Goal: Book appointment/travel/reservation

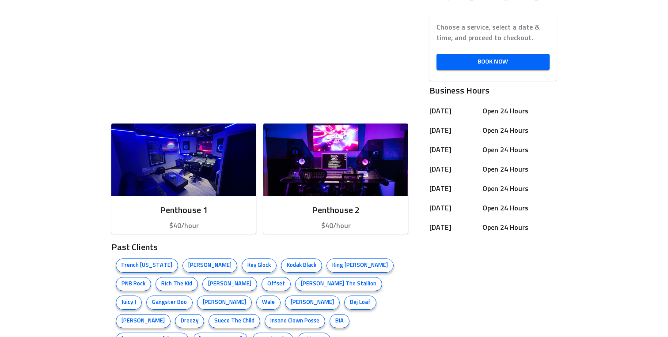
scroll to position [297, 0]
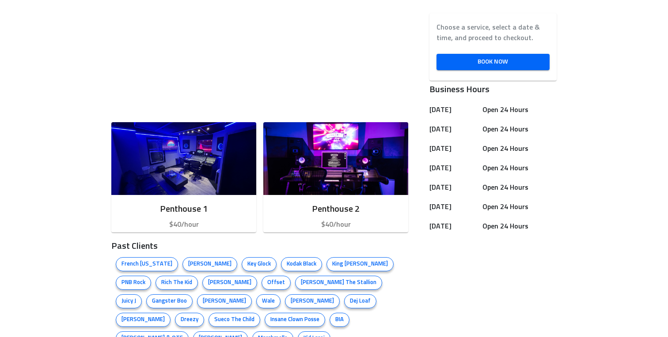
click at [62, 271] on div "Penthouse 1 $40/hour Penthouse 2 $40/hour Past Clients French [US_STATE] [PERSO…" at bounding box center [334, 304] width 668 height 662
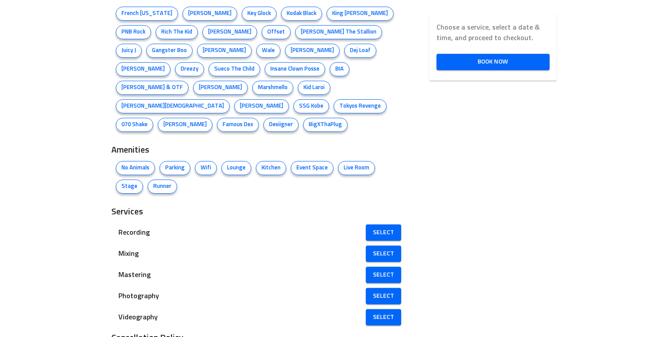
scroll to position [567, 0]
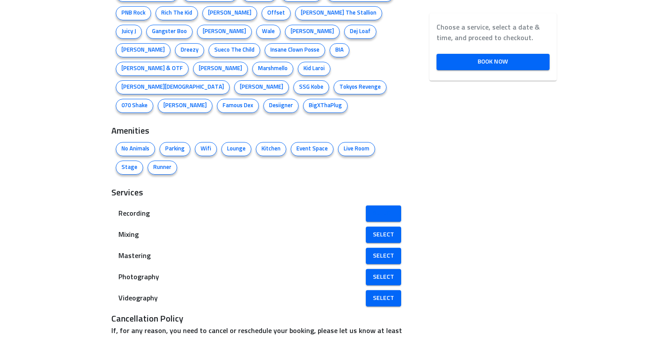
click at [385, 206] on link "Select" at bounding box center [383, 214] width 35 height 16
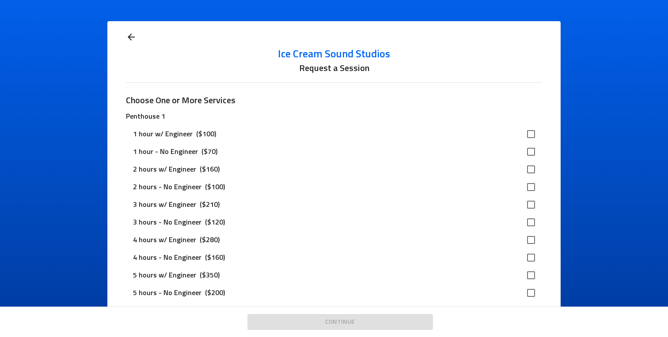
click at [128, 34] on icon at bounding box center [131, 37] width 11 height 11
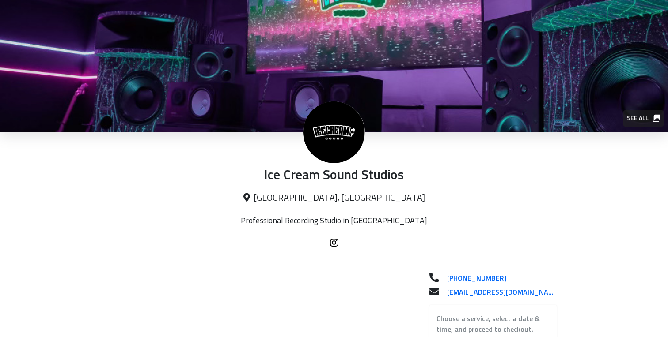
click at [135, 38] on img at bounding box center [334, 66] width 668 height 132
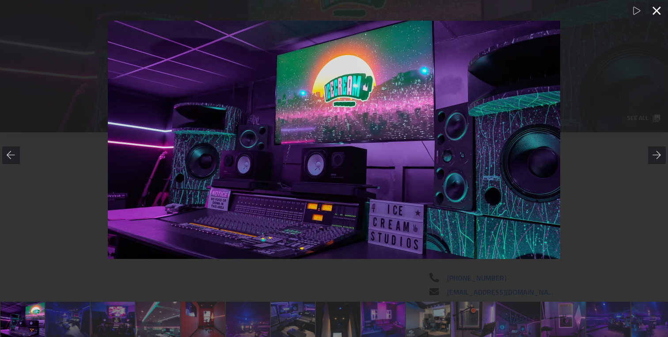
click at [653, 13] on icon at bounding box center [656, 11] width 8 height 8
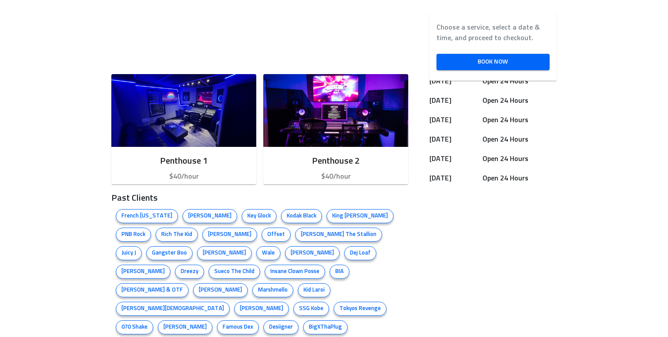
scroll to position [270, 0]
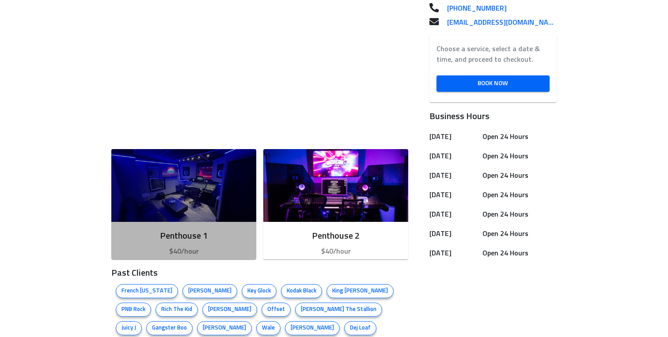
click at [146, 187] on img "button" at bounding box center [183, 185] width 145 height 73
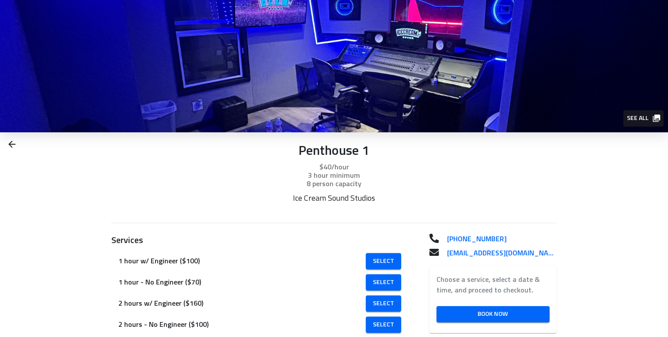
click at [401, 68] on img at bounding box center [334, 66] width 668 height 132
click at [642, 123] on span "See all" at bounding box center [642, 118] width 32 height 11
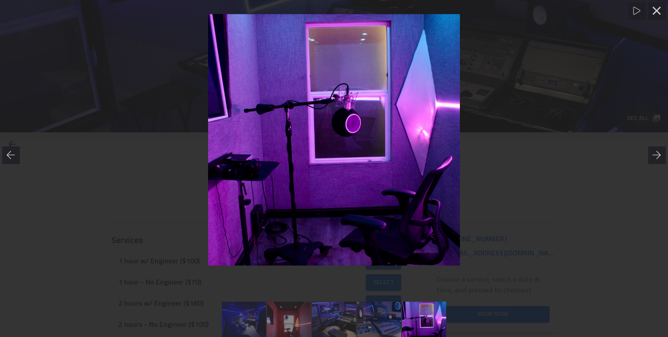
click at [576, 169] on div at bounding box center [334, 140] width 668 height 252
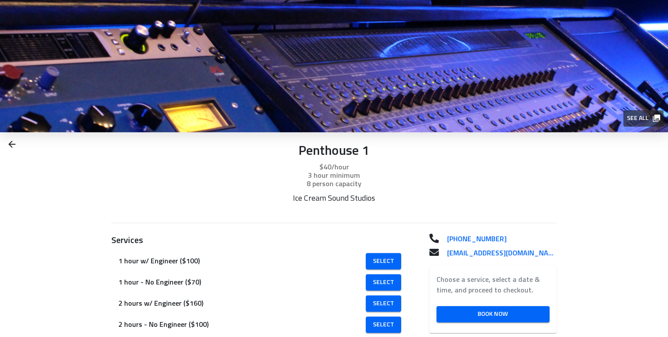
click at [352, 96] on img at bounding box center [334, 66] width 668 height 132
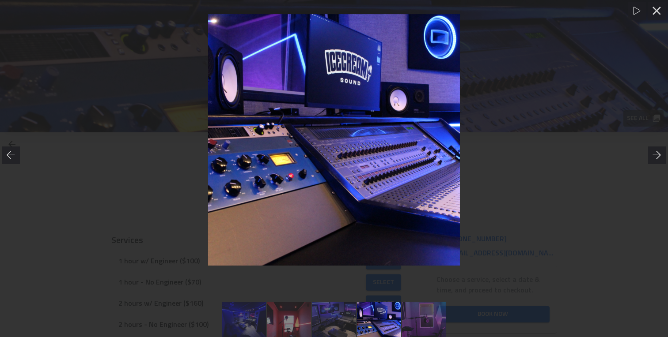
click at [655, 158] on icon at bounding box center [656, 155] width 9 height 9
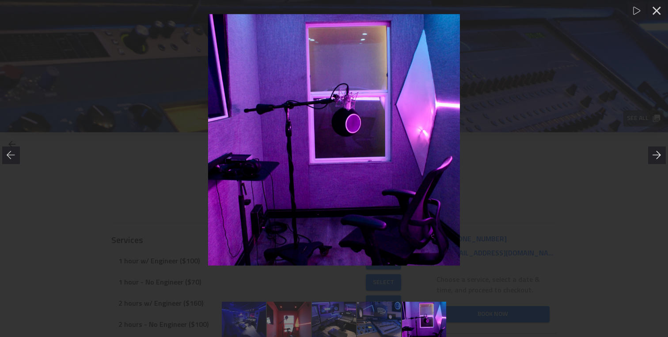
click at [655, 158] on icon at bounding box center [656, 155] width 9 height 9
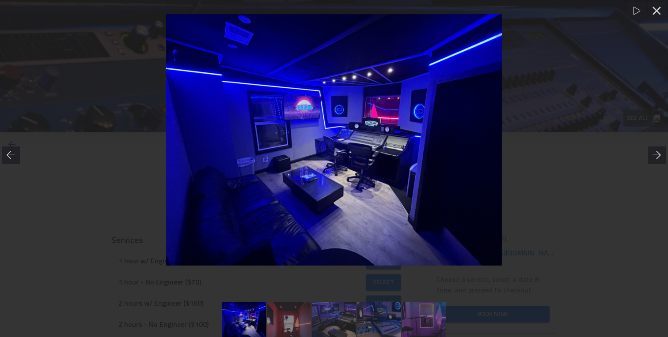
click at [655, 158] on icon at bounding box center [656, 155] width 9 height 9
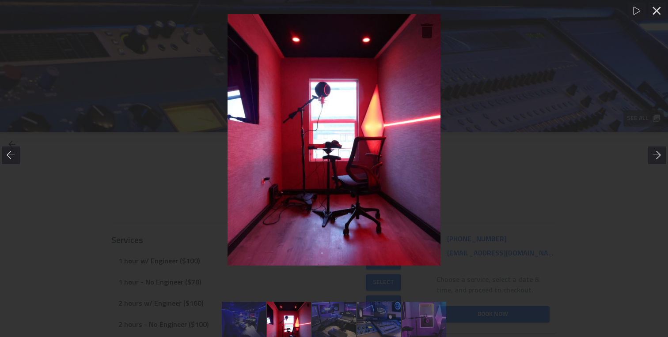
click at [655, 158] on icon at bounding box center [656, 155] width 9 height 9
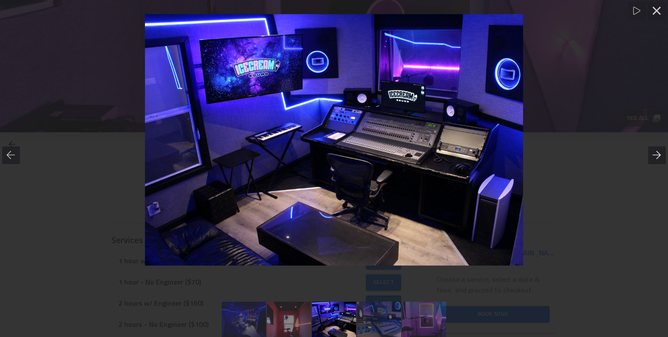
click at [655, 158] on icon at bounding box center [656, 155] width 9 height 9
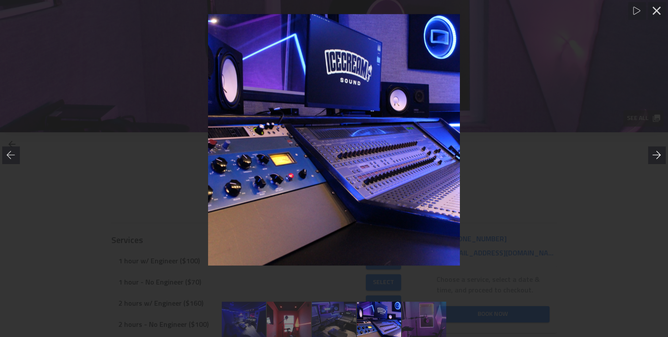
click at [655, 158] on icon at bounding box center [656, 155] width 9 height 9
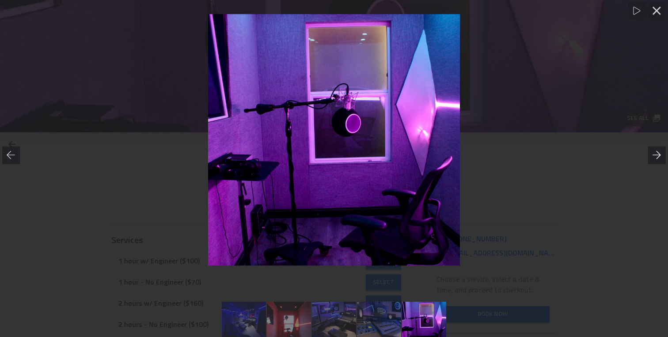
click at [655, 158] on icon at bounding box center [656, 155] width 9 height 9
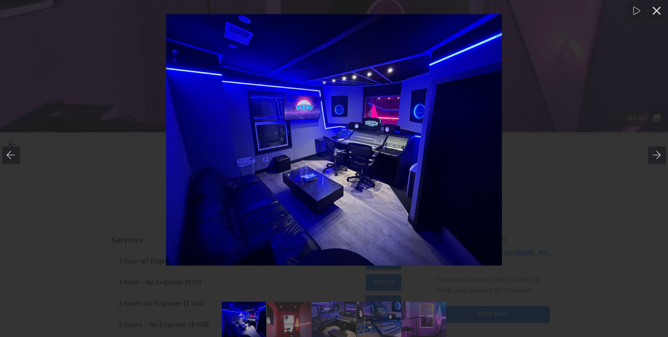
click at [562, 163] on div at bounding box center [334, 140] width 668 height 252
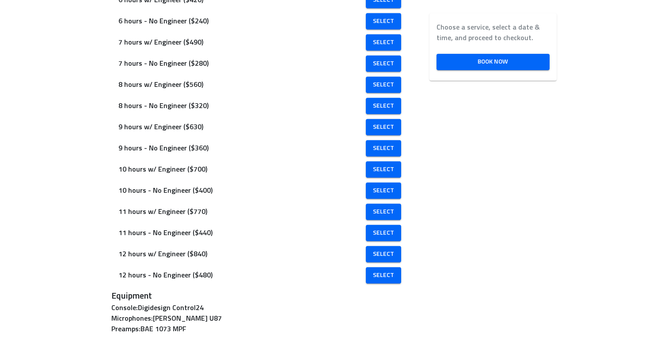
scroll to position [656, 0]
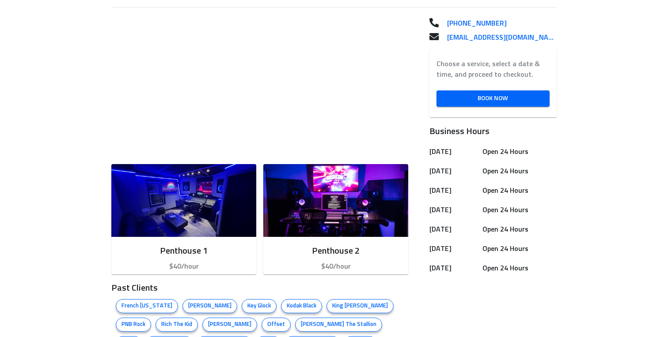
scroll to position [323, 0]
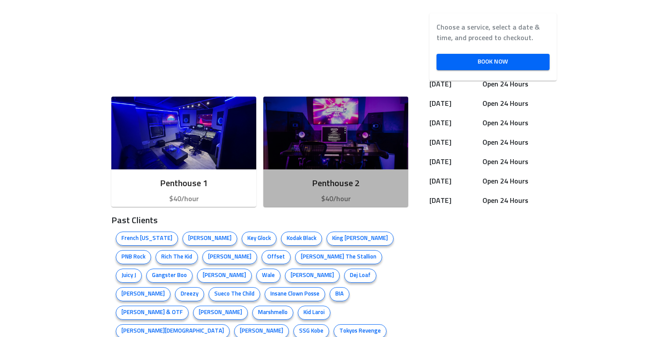
click at [360, 154] on img "button" at bounding box center [335, 133] width 145 height 73
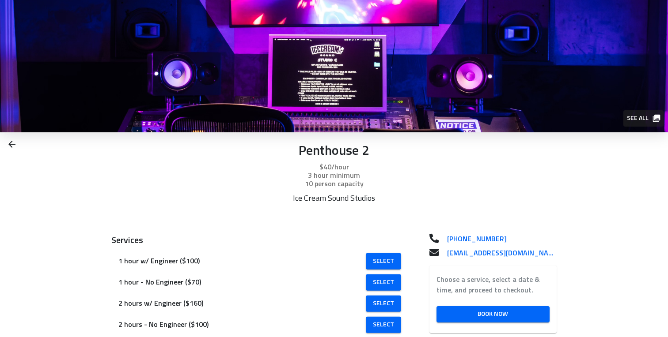
click at [469, 108] on img at bounding box center [334, 66] width 668 height 132
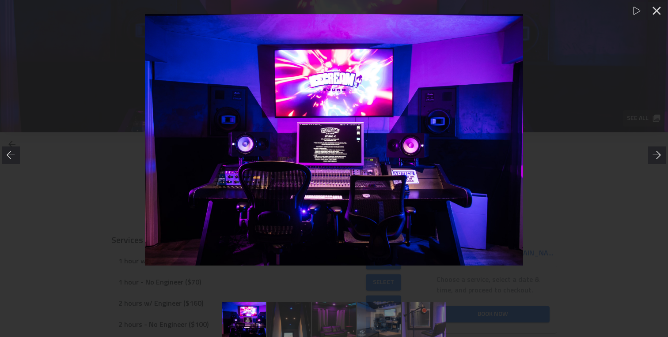
click at [656, 154] on icon at bounding box center [656, 155] width 9 height 9
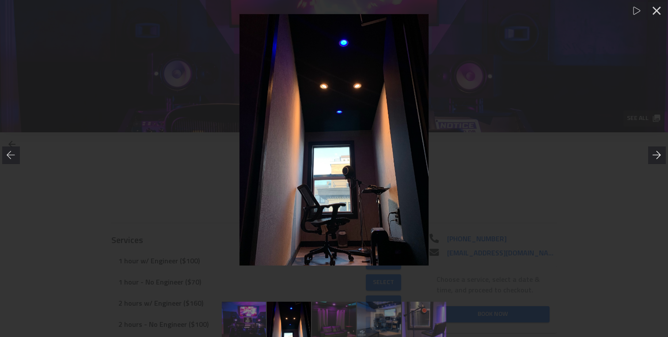
click at [656, 154] on icon at bounding box center [656, 155] width 9 height 9
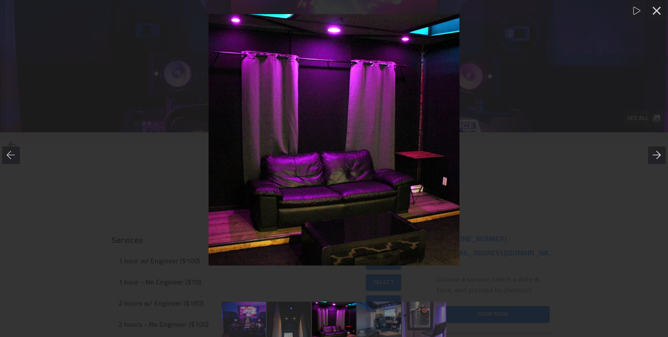
click at [656, 154] on icon at bounding box center [656, 155] width 9 height 9
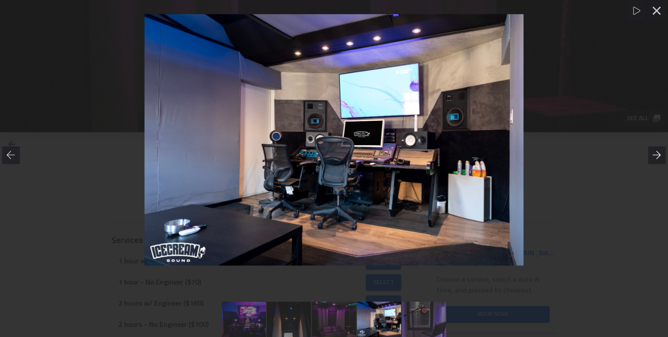
click at [661, 155] on div at bounding box center [657, 156] width 18 height 18
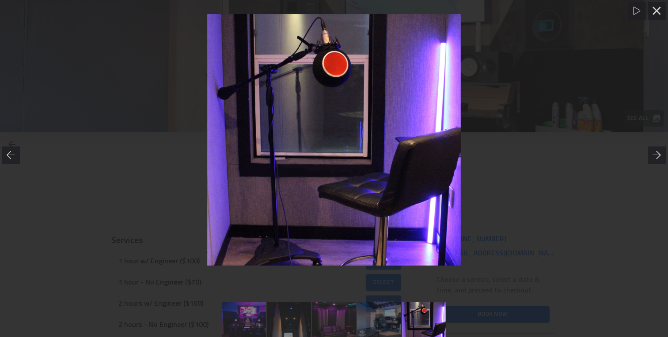
click at [661, 155] on div at bounding box center [657, 156] width 18 height 18
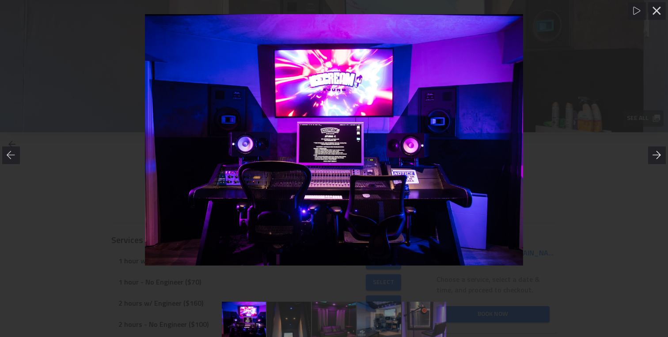
click at [661, 155] on div at bounding box center [657, 156] width 18 height 18
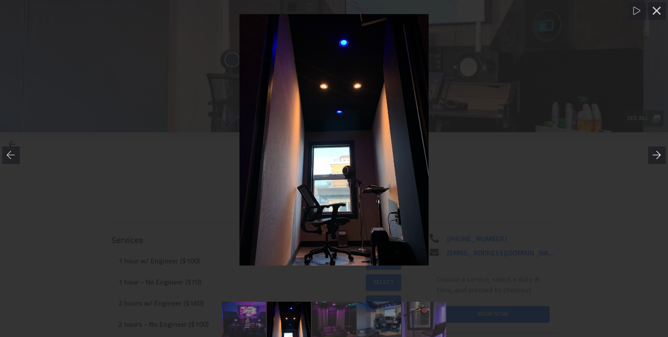
click at [661, 155] on div at bounding box center [657, 156] width 18 height 18
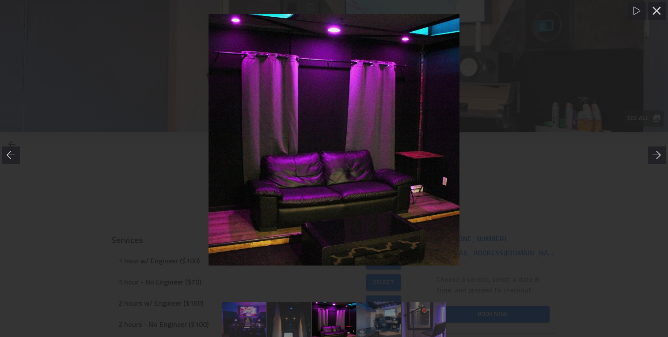
click at [661, 155] on div at bounding box center [657, 156] width 18 height 18
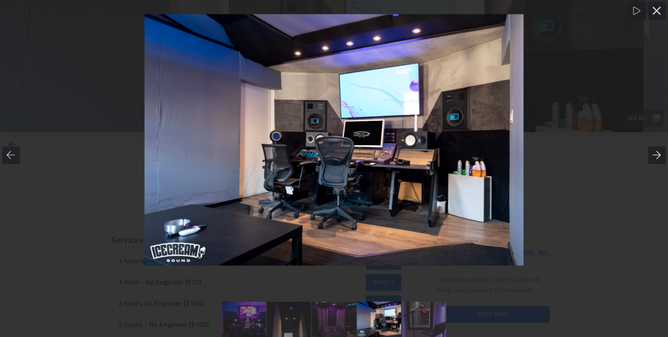
click at [661, 155] on div at bounding box center [657, 156] width 18 height 18
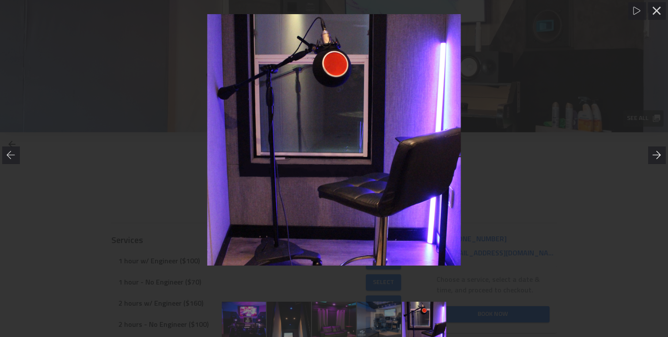
click at [661, 155] on div at bounding box center [657, 156] width 18 height 18
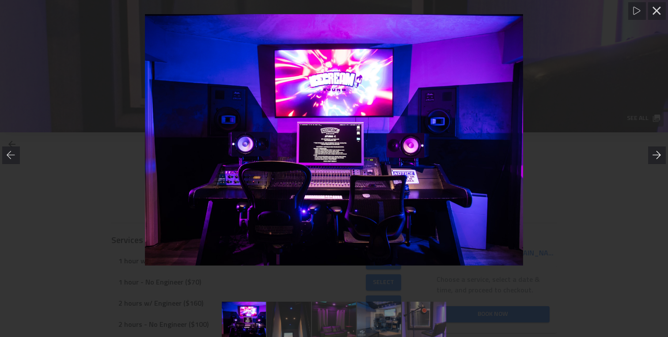
click at [661, 155] on div at bounding box center [657, 156] width 18 height 18
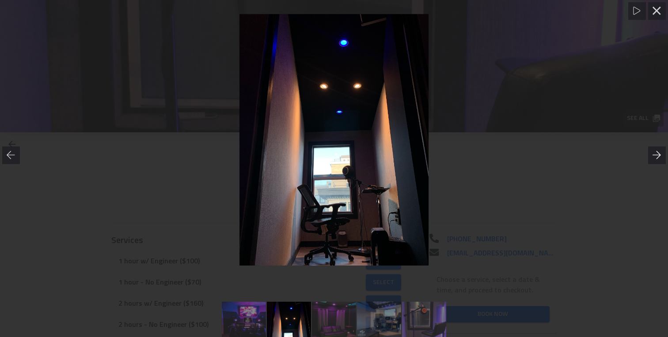
click at [661, 155] on div at bounding box center [657, 156] width 18 height 18
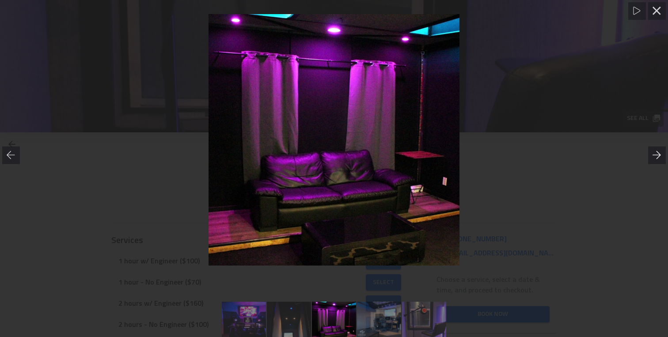
click at [661, 155] on div at bounding box center [657, 156] width 18 height 18
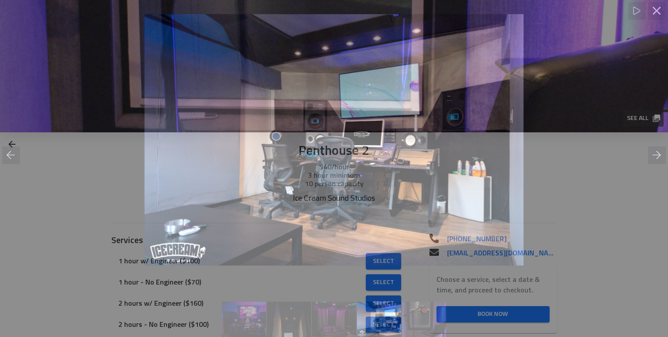
click at [607, 153] on div at bounding box center [334, 140] width 668 height 252
